Goal: Communication & Community: Share content

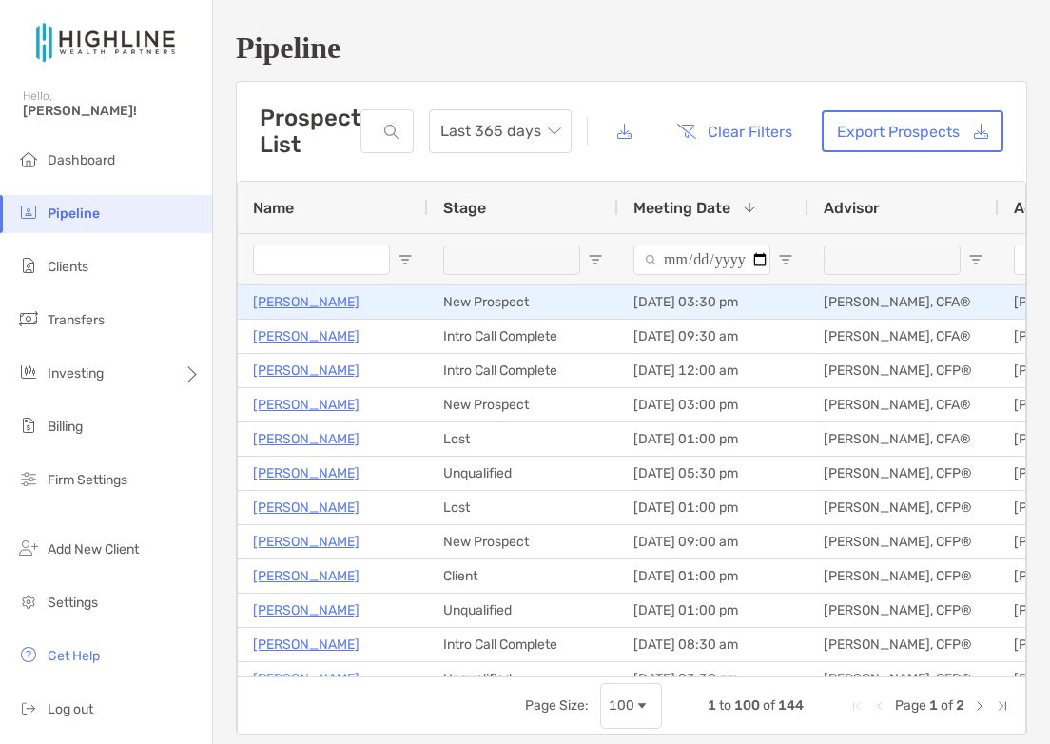
click at [285, 296] on p "[PERSON_NAME]" at bounding box center [306, 302] width 107 height 24
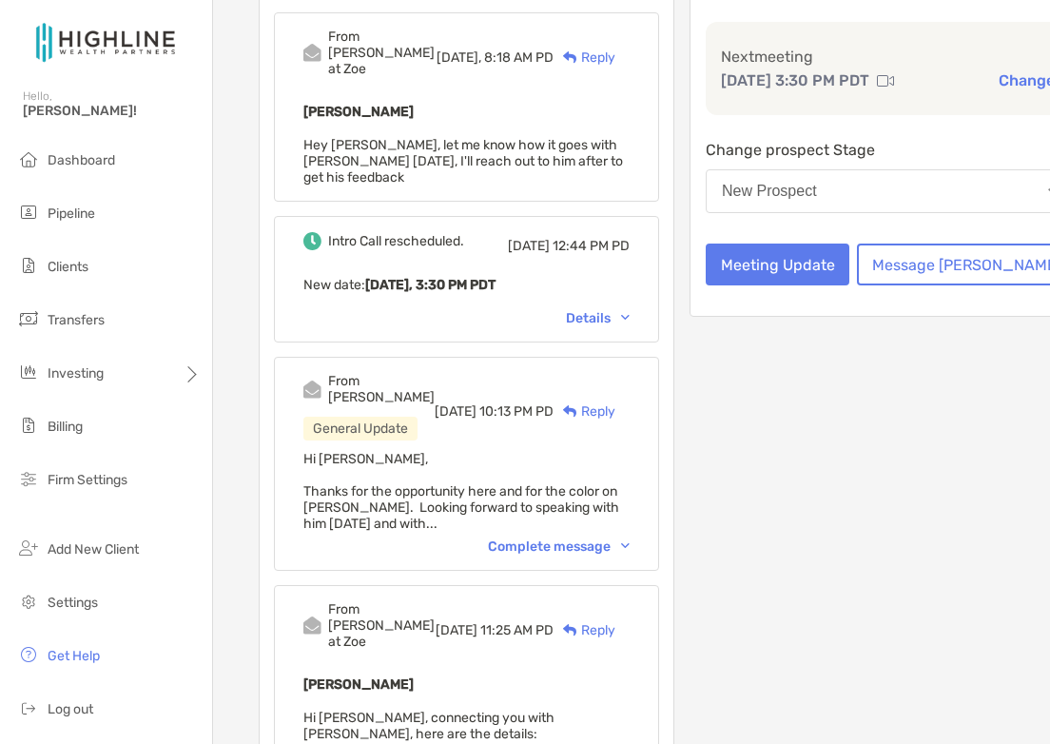
scroll to position [308, 0]
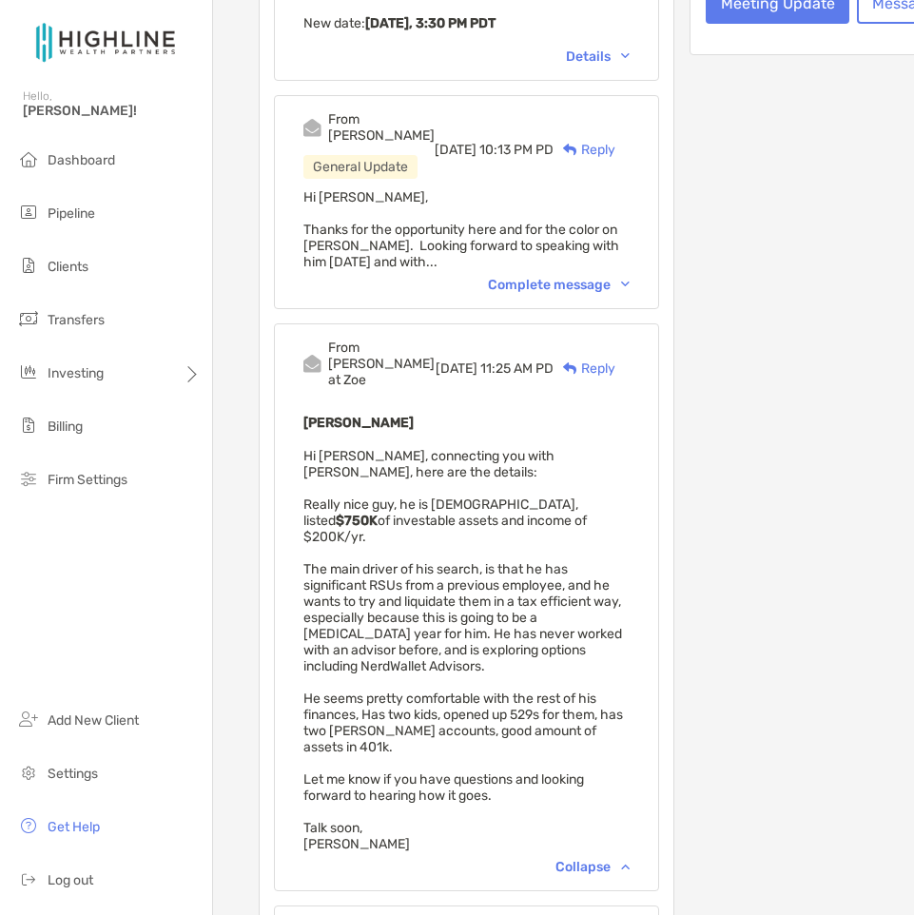
scroll to position [780, 0]
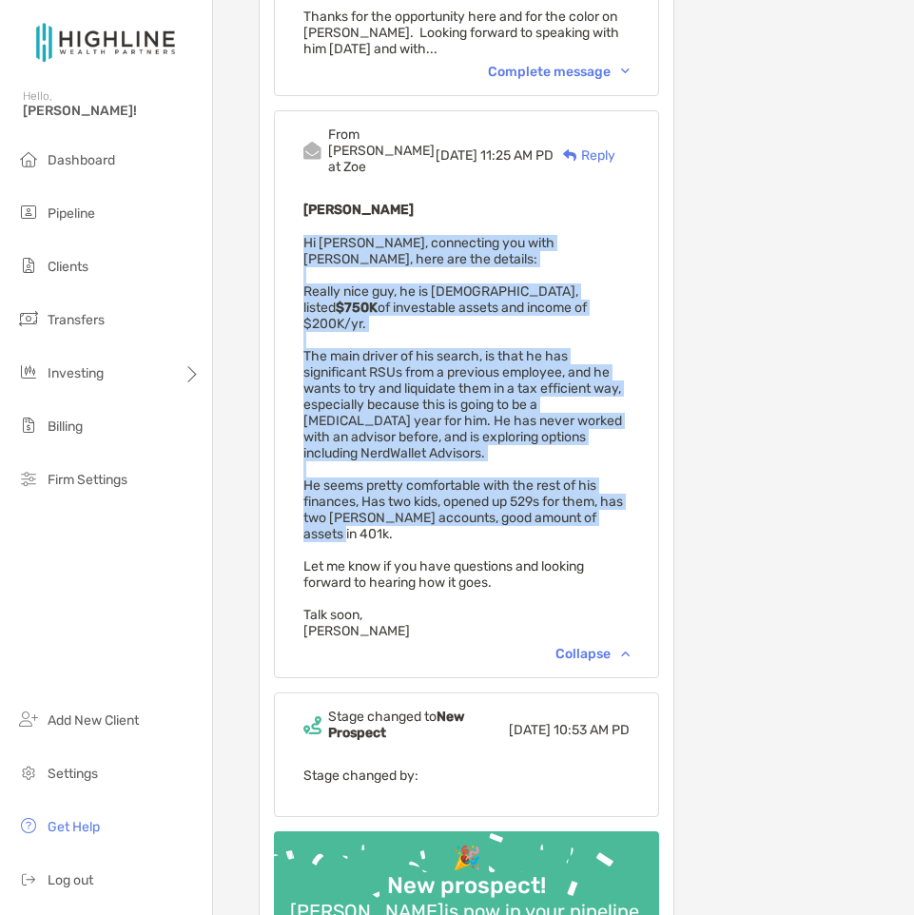
drag, startPoint x: 304, startPoint y: 267, endPoint x: 413, endPoint y: 606, distance: 355.5
click at [413, 606] on div "George Taylor Hi Jon, connecting you with George, here are the details: Really …" at bounding box center [466, 418] width 326 height 441
copy span "Hi Jon, connecting you with George, here are the details: Really nice guy, he i…"
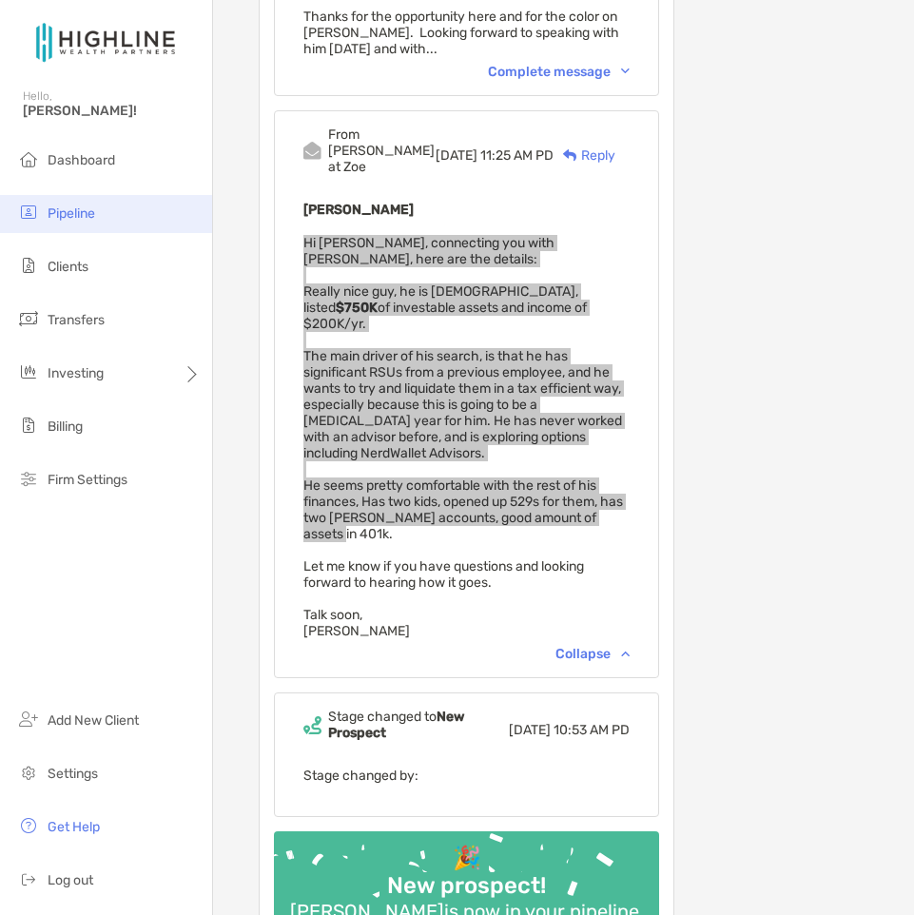
scroll to position [0, 0]
